Goal: Information Seeking & Learning: Learn about a topic

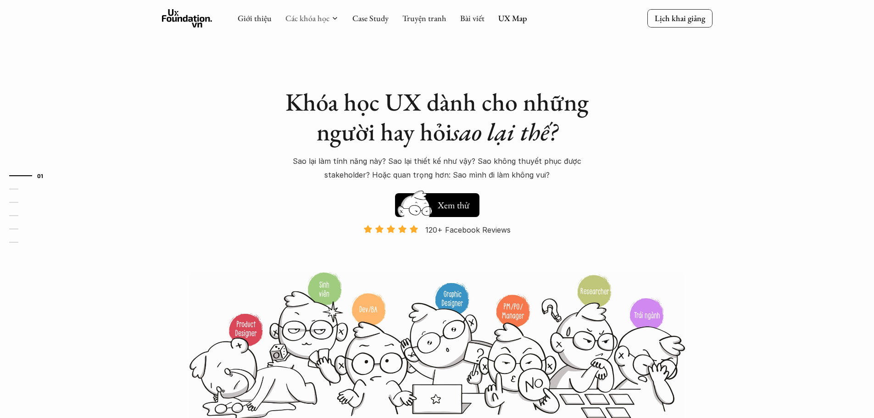
click at [318, 16] on link "Các khóa học" at bounding box center [307, 18] width 44 height 11
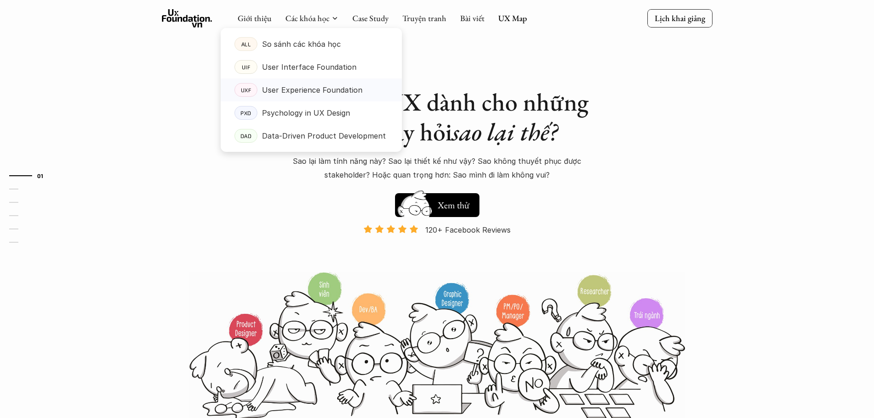
click at [344, 85] on p "User Experience Foundation" at bounding box center [312, 90] width 101 height 14
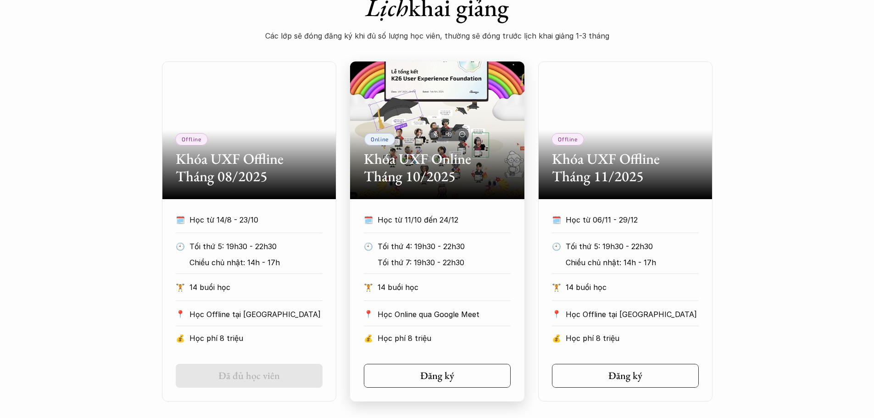
scroll to position [413, 0]
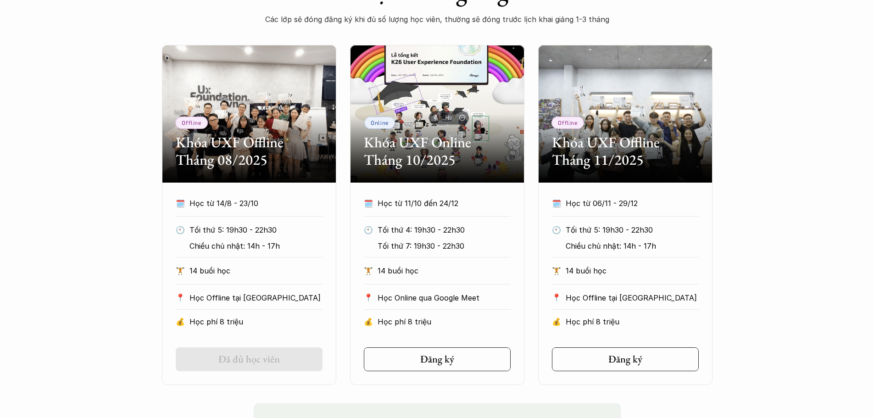
click at [289, 203] on p "Học từ 14/8 - 23/10" at bounding box center [256, 203] width 133 height 14
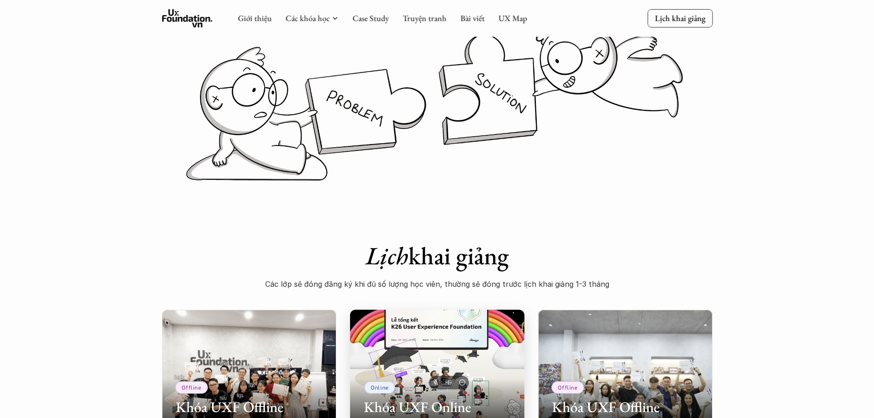
scroll to position [138, 0]
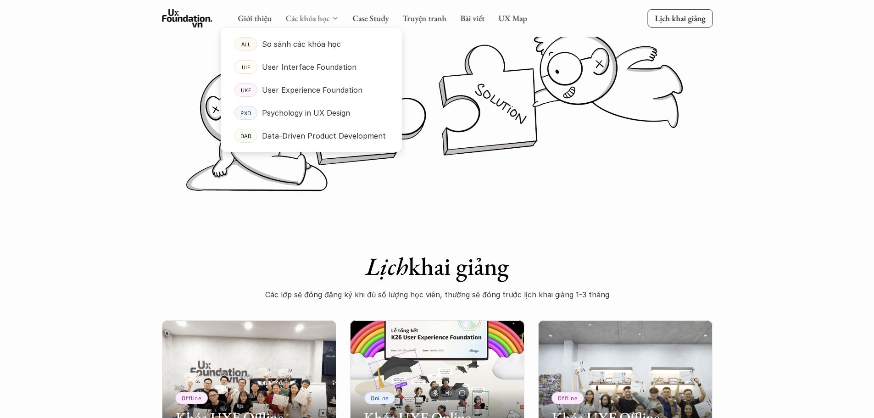
click at [316, 16] on link "Các khóa học" at bounding box center [307, 18] width 44 height 11
click at [316, 78] on link "UIF User Interface Foundation" at bounding box center [311, 67] width 181 height 23
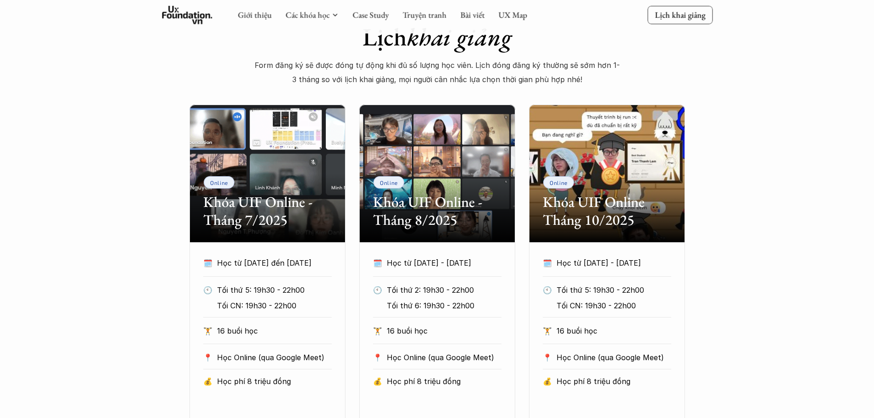
scroll to position [413, 0]
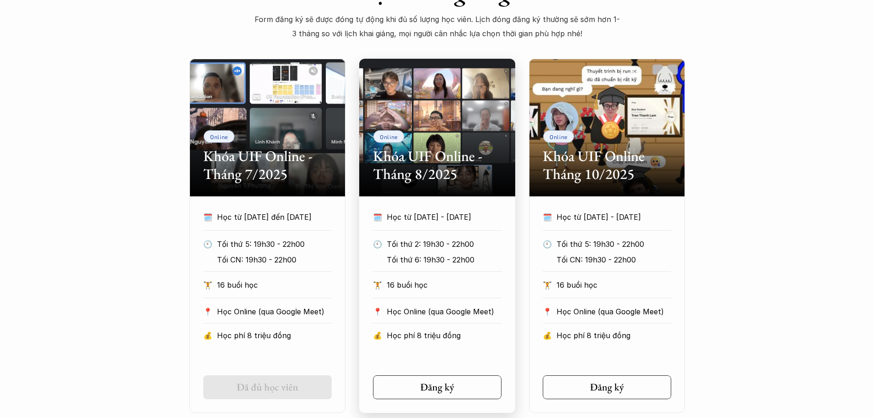
click at [442, 271] on div at bounding box center [437, 271] width 128 height 0
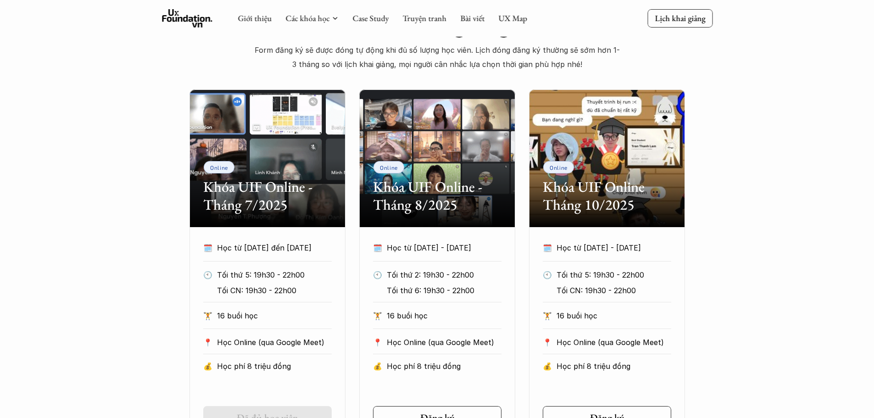
scroll to position [321, 0]
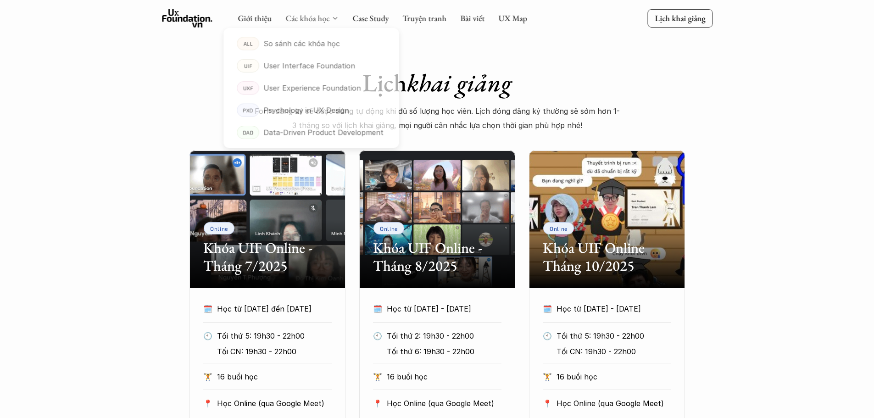
click at [315, 23] on link "Các khóa học" at bounding box center [307, 18] width 44 height 11
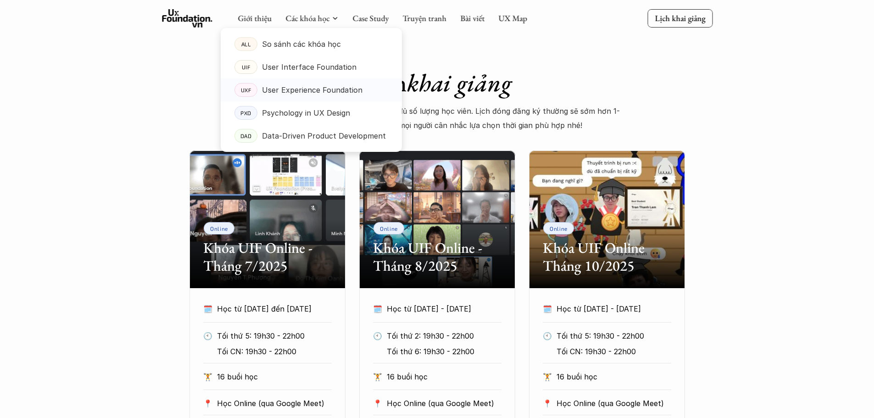
click at [292, 90] on p "User Experience Foundation" at bounding box center [312, 90] width 101 height 14
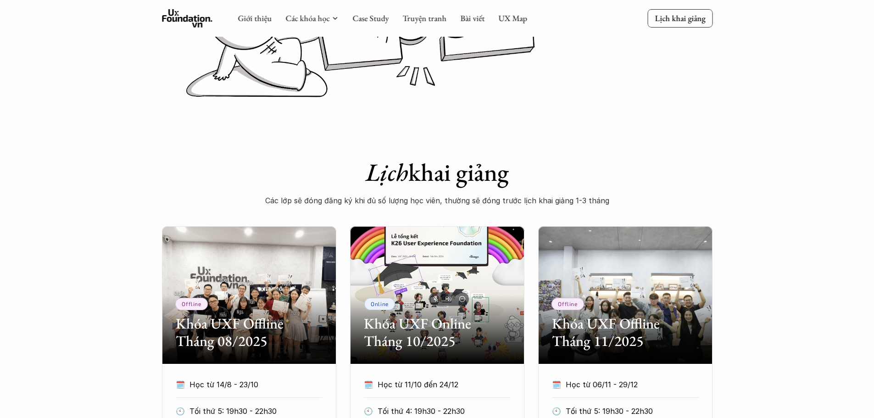
scroll to position [229, 0]
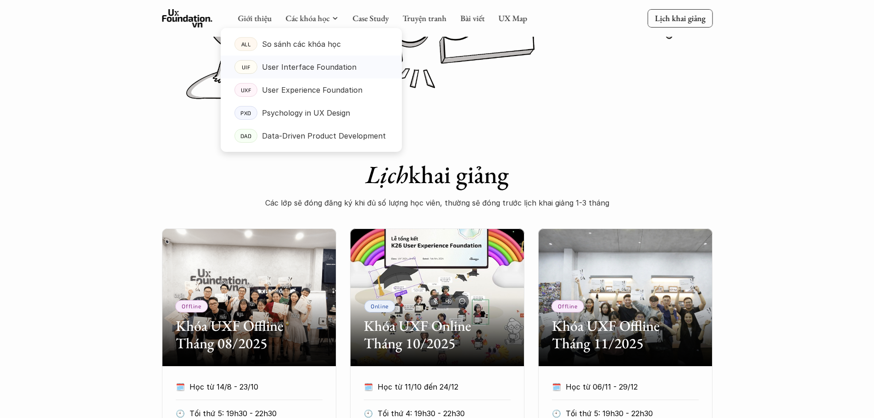
click at [328, 69] on p "User Interface Foundation" at bounding box center [309, 67] width 95 height 14
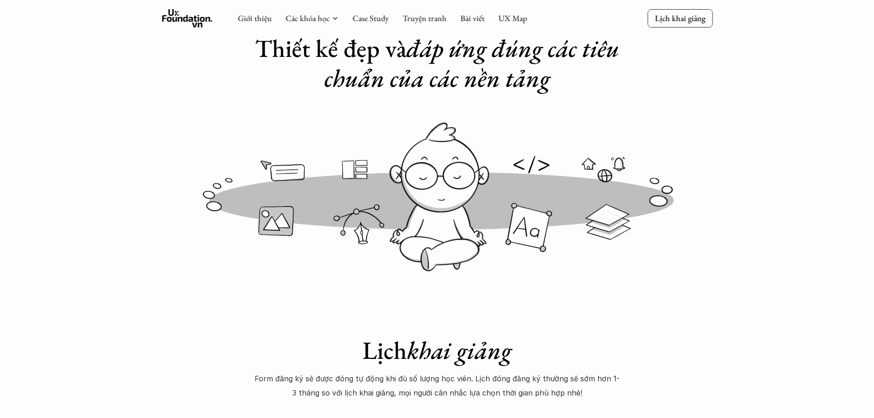
scroll to position [46, 0]
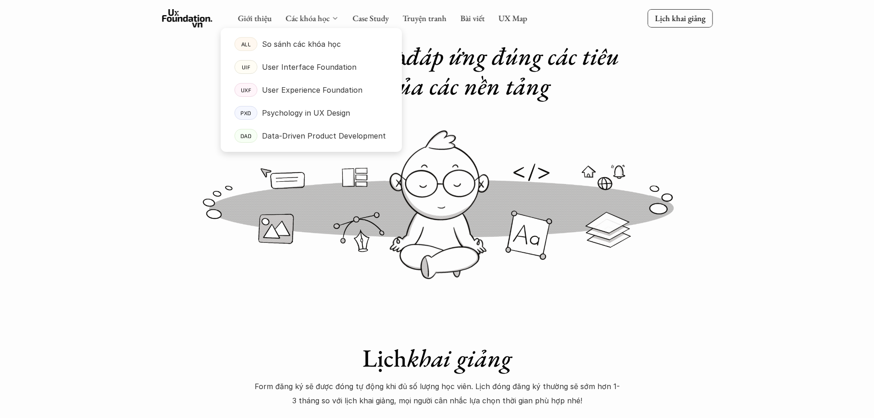
click at [332, 19] on icon at bounding box center [334, 18] width 7 height 7
click at [320, 46] on p "So sánh các khóa học" at bounding box center [301, 44] width 79 height 14
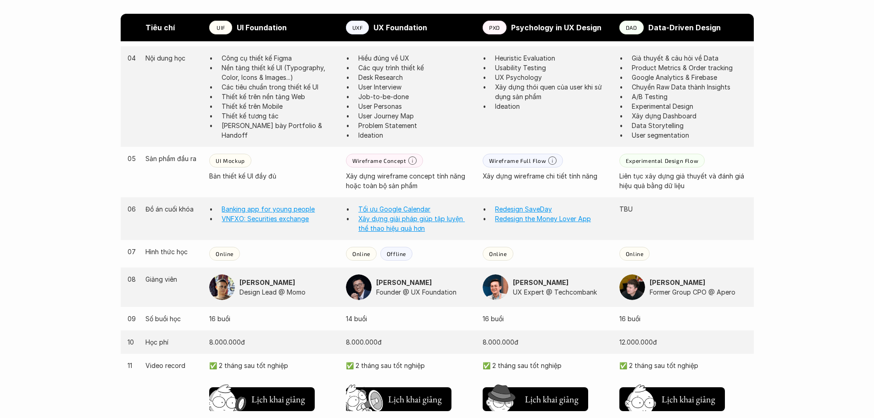
scroll to position [734, 0]
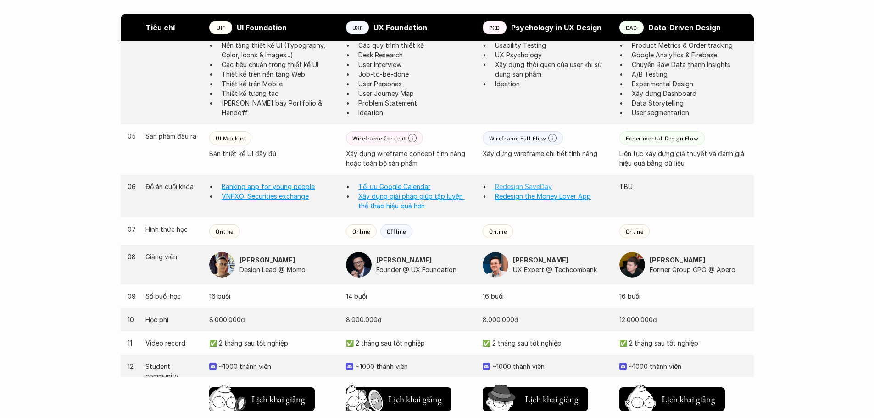
click at [545, 185] on link "Redesign SaveDay" at bounding box center [523, 187] width 57 height 8
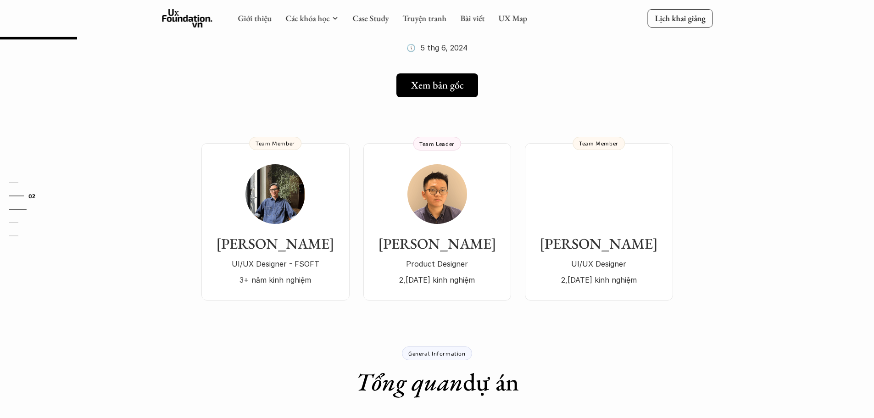
scroll to position [92, 0]
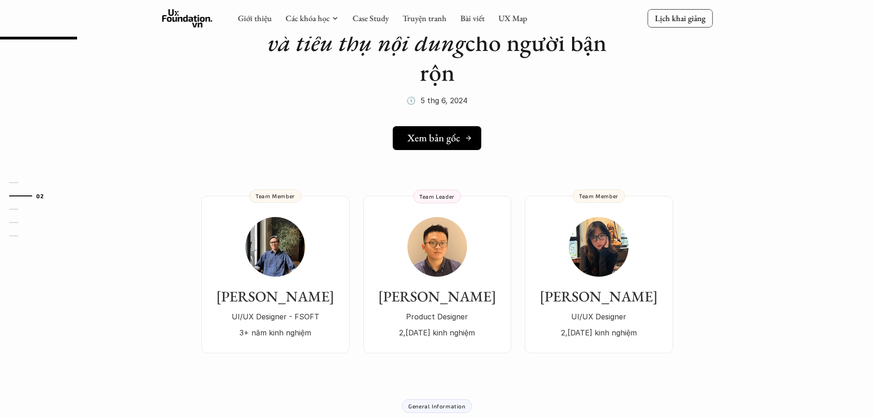
click at [426, 145] on link "Xem bản gốc" at bounding box center [437, 138] width 89 height 24
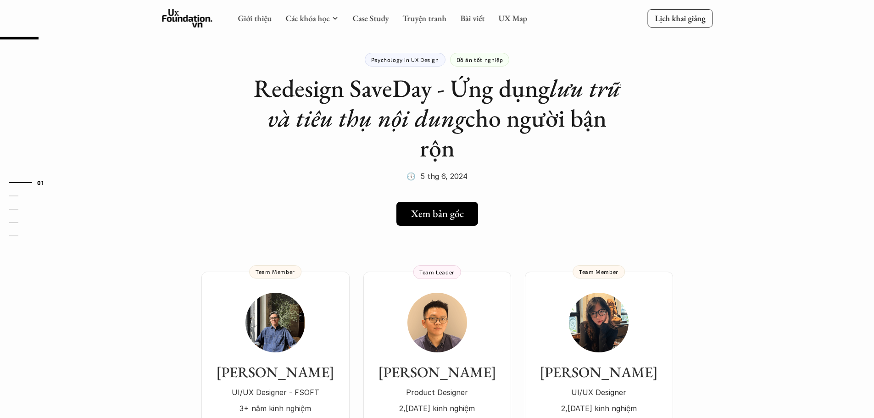
scroll to position [0, 0]
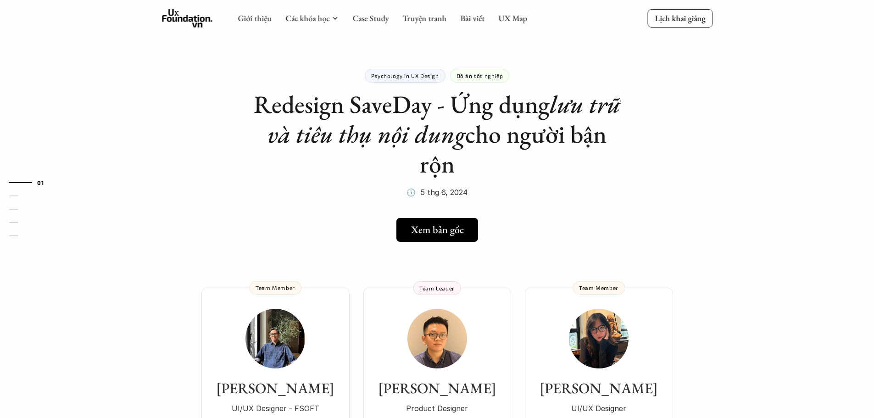
scroll to position [734, 0]
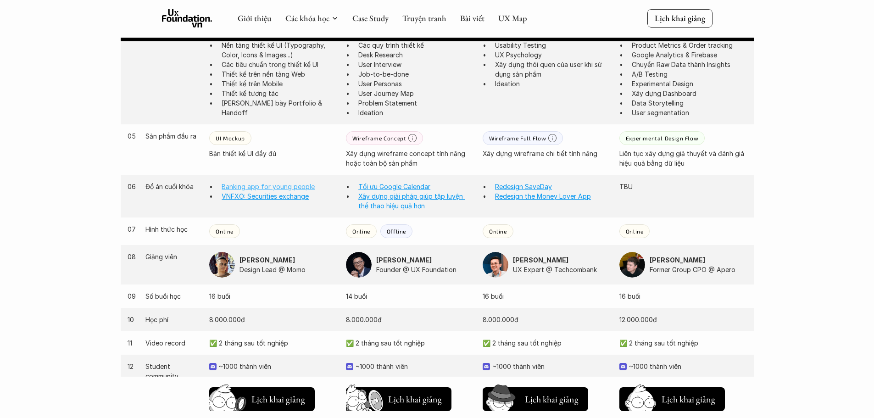
click at [299, 188] on link "Banking app for young people" at bounding box center [268, 187] width 93 height 8
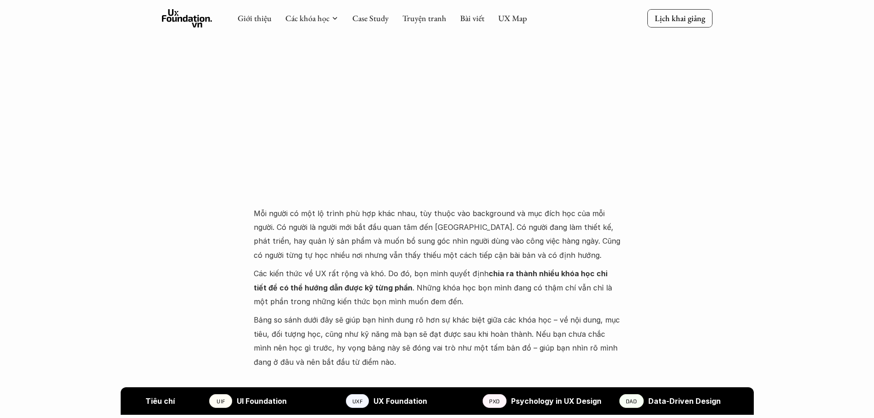
scroll to position [0, 0]
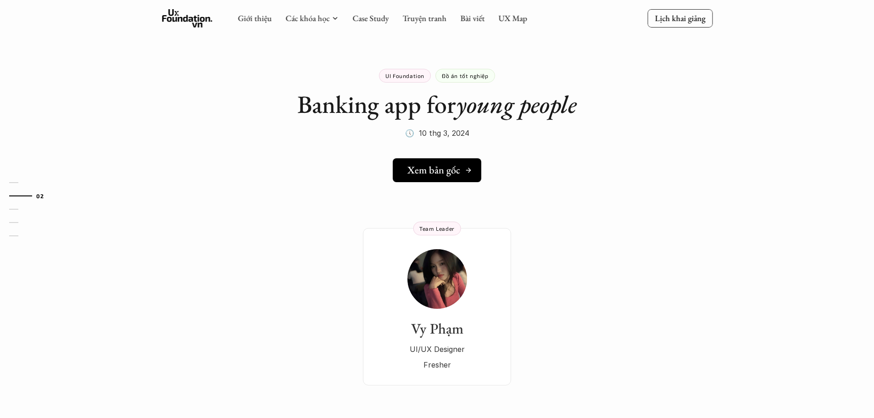
click at [438, 166] on h5 "Xem bản gốc" at bounding box center [434, 170] width 53 height 12
